Goal: Transaction & Acquisition: Download file/media

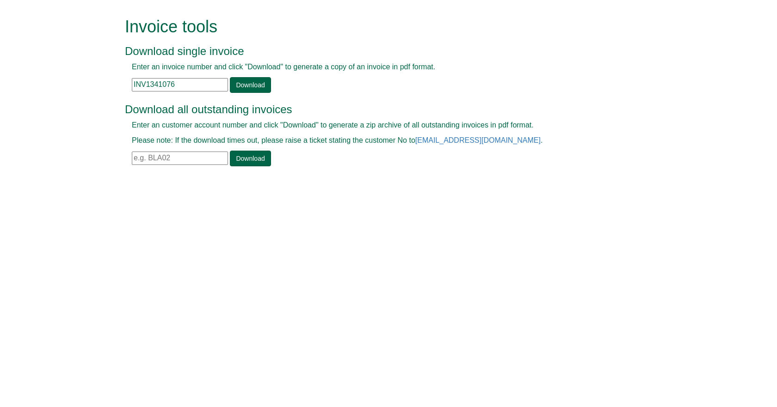
drag, startPoint x: 100, startPoint y: 87, endPoint x: 54, endPoint y: 79, distance: 47.0
click at [55, 79] on form "Invoice tools Download single invoice Enter an invoice number and click "Downlo…" at bounding box center [388, 93] width 777 height 186
type input "6"
paste input "INV1277321"
click at [253, 95] on div "Download all outstanding invoices Enter an customer account number and click "D…" at bounding box center [378, 130] width 506 height 73
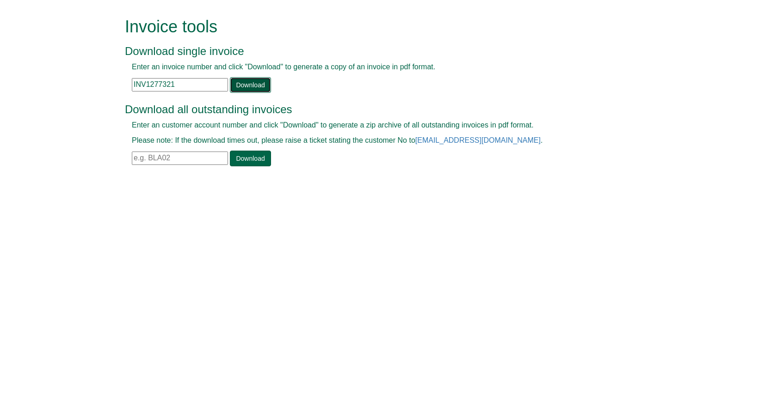
click at [253, 89] on link "Download" at bounding box center [250, 85] width 41 height 16
drag, startPoint x: 187, startPoint y: 84, endPoint x: 47, endPoint y: 86, distance: 140.5
click at [50, 86] on form "Invoice tools Download single invoice Enter an invoice number and click "Downlo…" at bounding box center [388, 93] width 777 height 186
paste input "195959"
click at [240, 88] on link "Download" at bounding box center [250, 85] width 41 height 16
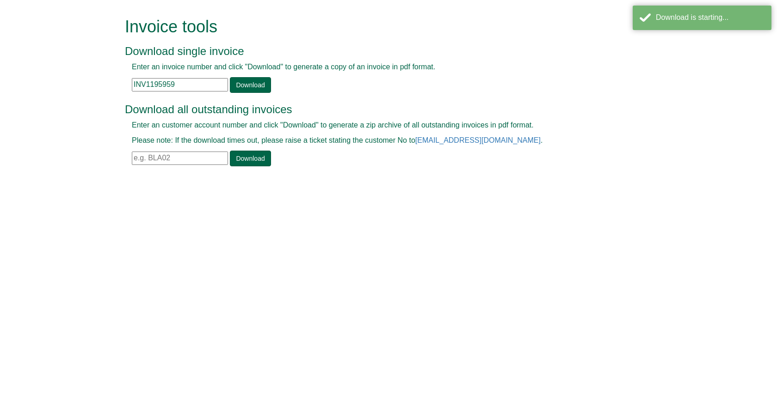
drag, startPoint x: 197, startPoint y: 82, endPoint x: 52, endPoint y: 83, distance: 145.1
click at [59, 83] on form "Invoice tools Download single invoice Enter an invoice number and click "Downlo…" at bounding box center [388, 93] width 777 height 186
paste input "286481"
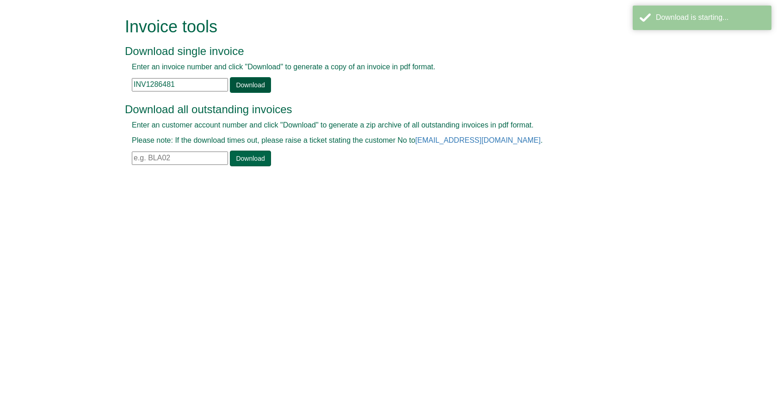
type input "INV1286481"
click at [257, 86] on link "Download" at bounding box center [250, 85] width 41 height 16
